Goal: Browse casually

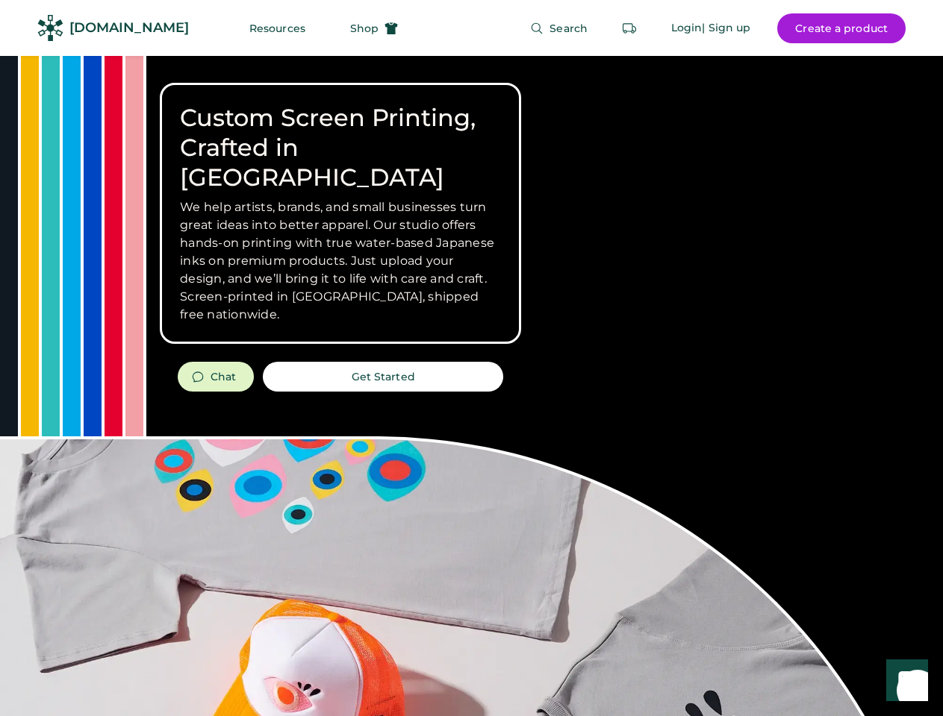
click at [471, 358] on div "Custom Screen Printing, Crafted in [GEOGRAPHIC_DATA] We help artists, brands, a…" at bounding box center [471, 530] width 943 height 948
click at [471, 386] on div "Custom Screen Printing, Crafted in [GEOGRAPHIC_DATA] We help artists, brands, a…" at bounding box center [471, 530] width 943 height 948
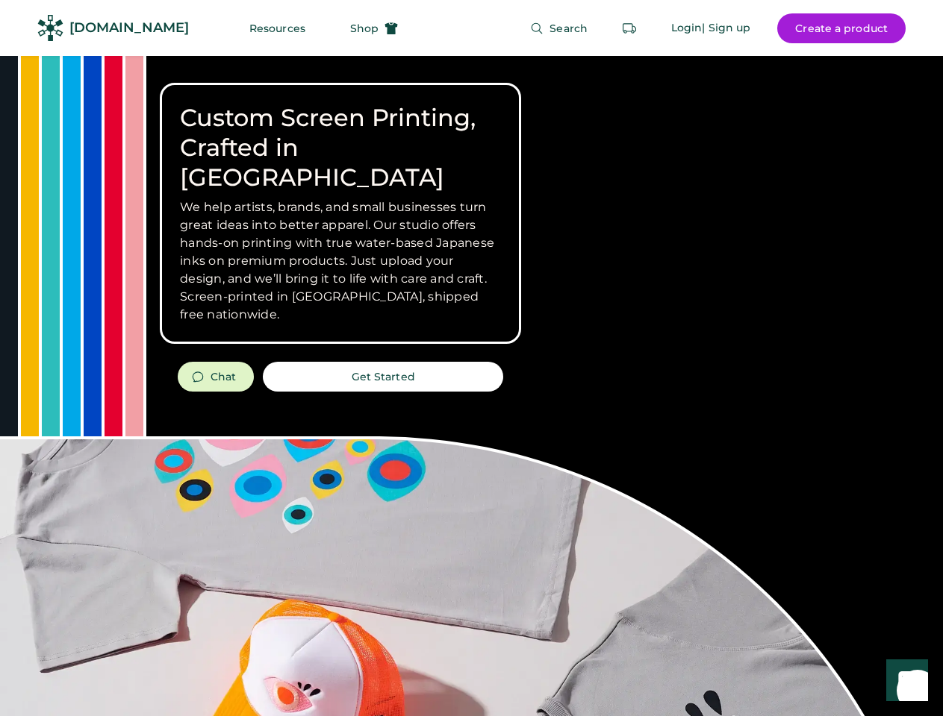
click at [471, 386] on div "Custom Screen Printing, Crafted in [GEOGRAPHIC_DATA] We help artists, brands, a…" at bounding box center [471, 530] width 943 height 948
click at [340, 213] on h3 "We help artists, brands, and small businesses turn great ideas into better appa…" at bounding box center [340, 261] width 321 height 125
click at [340, 199] on h3 "We help artists, brands, and small businesses turn great ideas into better appa…" at bounding box center [340, 261] width 321 height 125
click at [340, 133] on h1 "Custom Screen Printing, Crafted in [GEOGRAPHIC_DATA]" at bounding box center [340, 148] width 321 height 90
